Goal: Find contact information: Find contact information

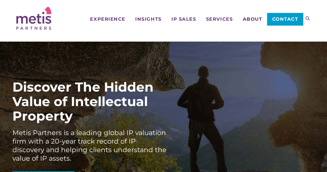
click at [257, 20] on span "About" at bounding box center [252, 19] width 20 height 5
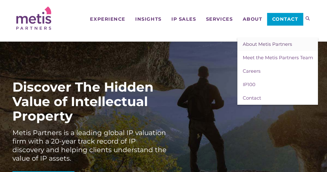
click at [253, 42] on span "About Metis Partners" at bounding box center [266, 44] width 49 height 6
click at [253, 100] on span "Contact" at bounding box center [251, 98] width 18 height 6
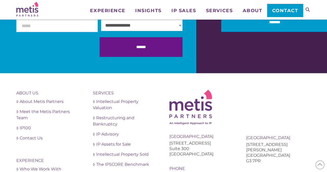
scroll to position [1810, 0]
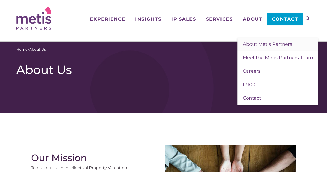
drag, startPoint x: 205, startPoint y: 33, endPoint x: 204, endPoint y: 37, distance: 4.5
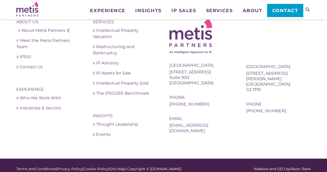
scroll to position [1018, 0]
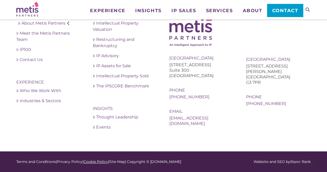
click at [90, 160] on link "Cookie Policy" at bounding box center [95, 161] width 25 height 5
click at [69, 160] on link "Privacy Policy" at bounding box center [70, 161] width 26 height 5
click at [43, 160] on link "Terms and Conditions" at bounding box center [35, 161] width 39 height 5
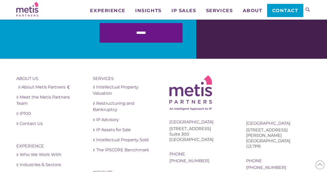
scroll to position [941, 0]
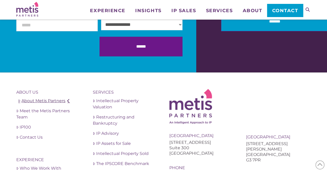
click at [35, 101] on link "About Metis Partners" at bounding box center [48, 101] width 65 height 6
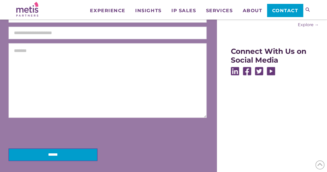
scroll to position [181, 0]
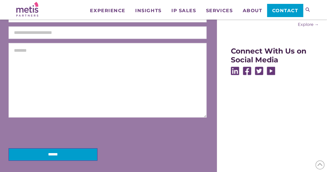
click at [235, 74] on img at bounding box center [234, 71] width 8 height 8
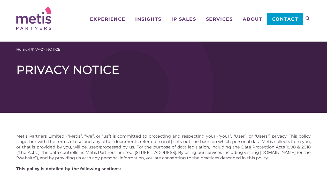
click at [23, 135] on p "Metis Partners Limited (“Metis”, “we”, or “us”) is committed to protecting and …" at bounding box center [163, 146] width 294 height 27
click at [36, 137] on p "Metis Partners Limited (“Metis”, “we”, or “us”) is committed to protecting and …" at bounding box center [163, 146] width 294 height 27
copy p "Metis Partners"
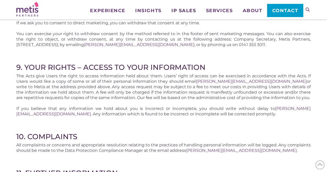
scroll to position [1376, 0]
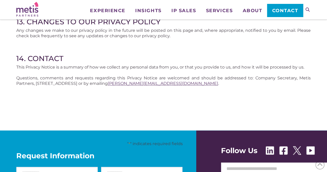
click at [149, 86] on link "iain@metispartners.com" at bounding box center [163, 83] width 110 height 5
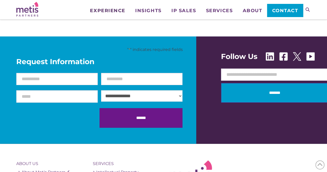
scroll to position [878, 0]
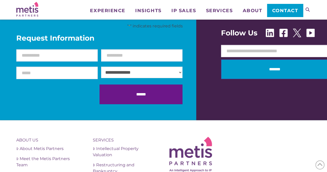
scroll to position [774, 0]
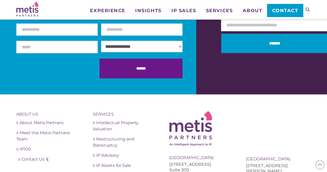
click at [150, 109] on footer "About Us About Metis Partners Meet the Metis Partners Team IP100 Contact Us Exp…" at bounding box center [163, 172] width 327 height 156
